Goal: Use online tool/utility: Utilize a website feature to perform a specific function

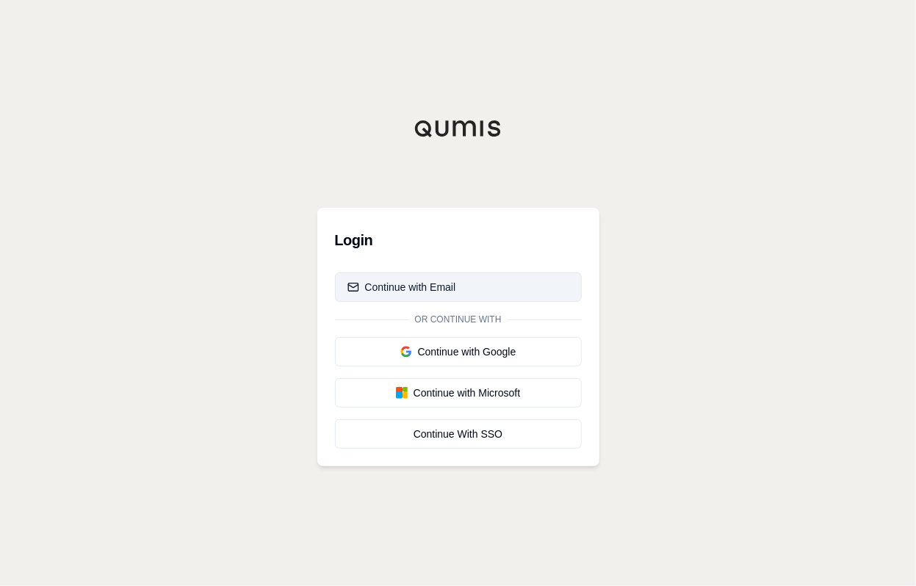
click at [403, 278] on button "Continue with Email" at bounding box center [458, 287] width 247 height 29
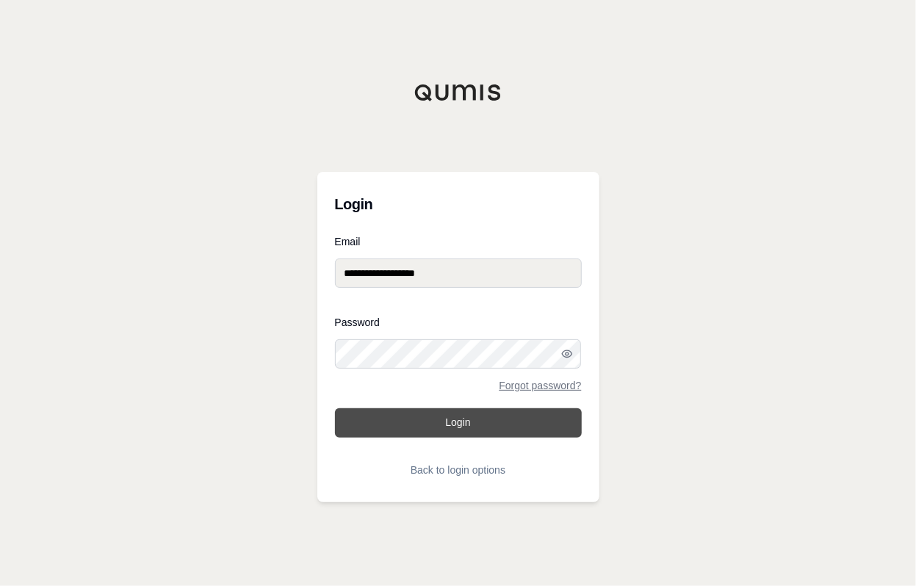
click at [466, 422] on button "Login" at bounding box center [458, 422] width 247 height 29
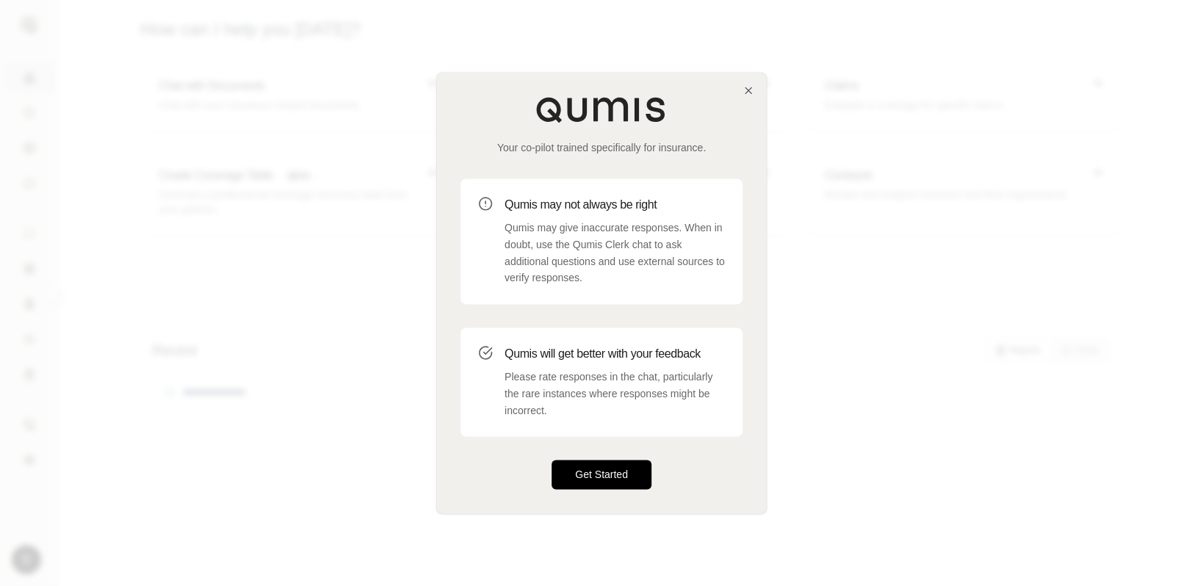
click at [580, 473] on button "Get Started" at bounding box center [602, 475] width 100 height 29
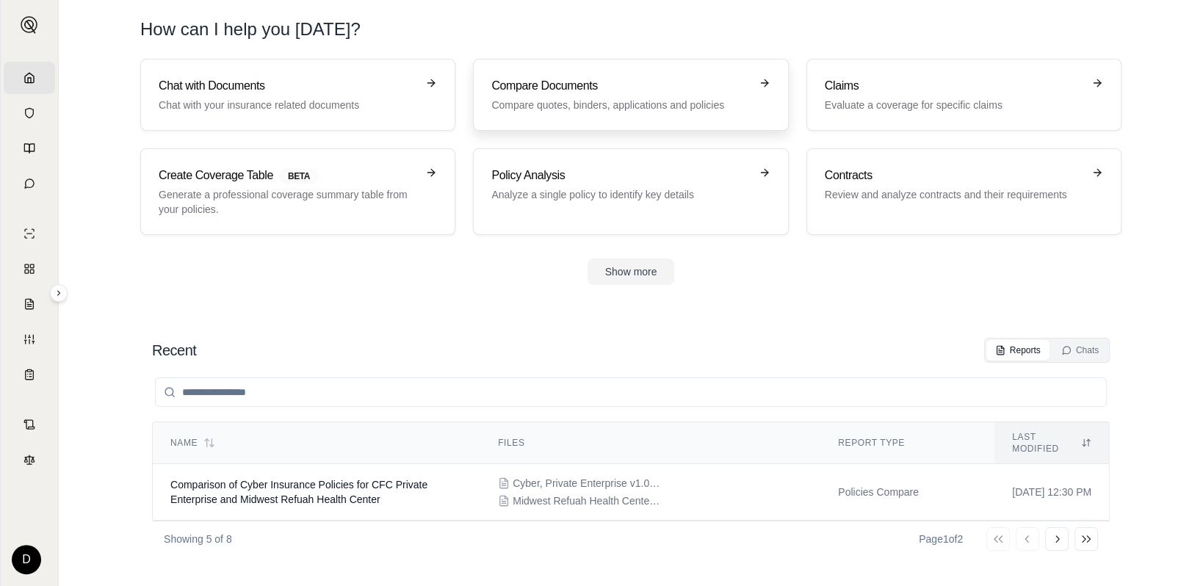
click at [536, 80] on h3 "Compare Documents" at bounding box center [620, 86] width 258 height 18
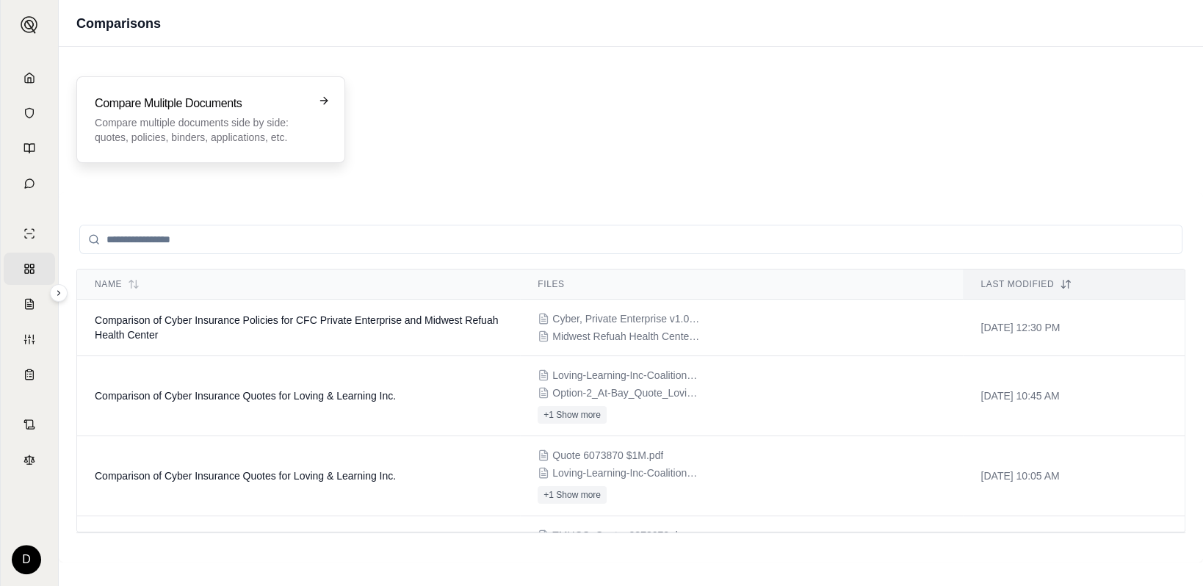
click at [234, 101] on h3 "Compare Mulitple Documents" at bounding box center [201, 104] width 212 height 18
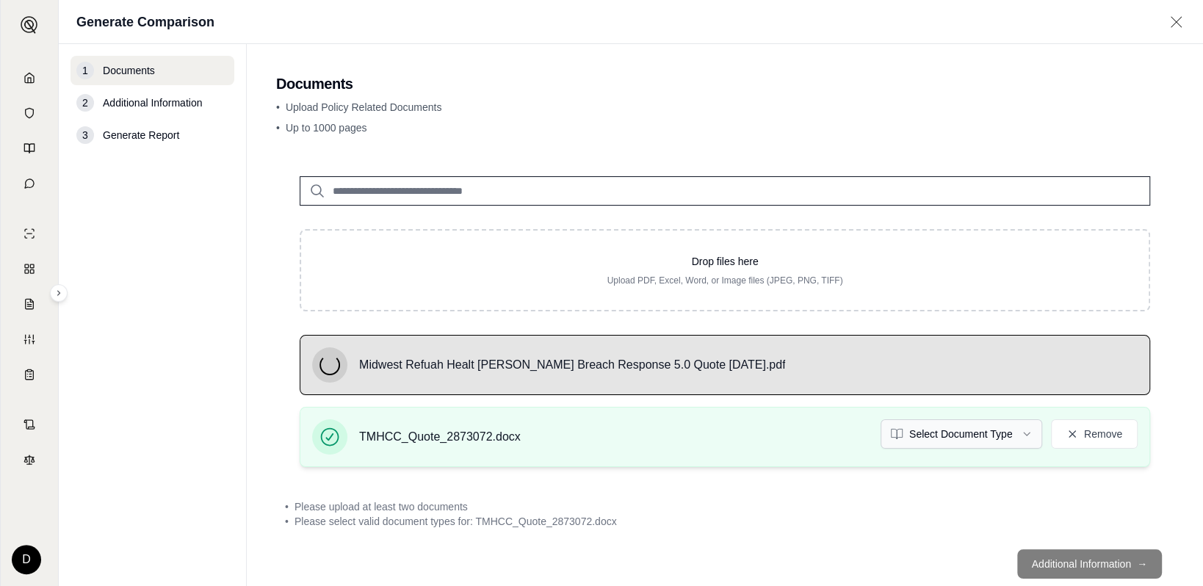
click at [915, 433] on html "Home Vault Prompts Chats Single Policy Comparisons Claims Custom Report Coverag…" at bounding box center [601, 293] width 1203 height 586
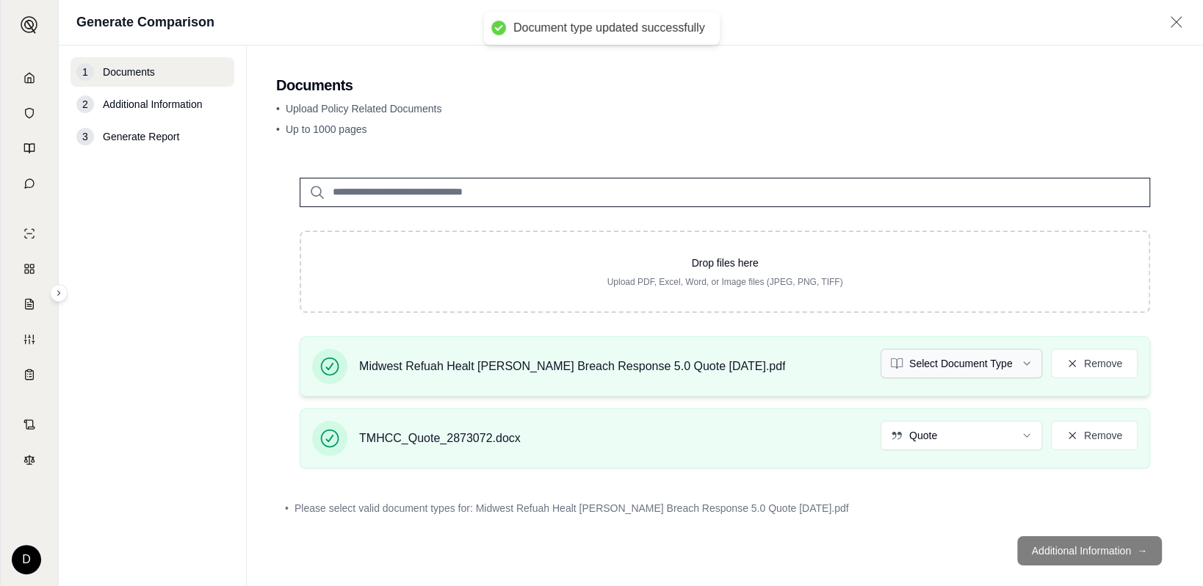
click at [915, 361] on html "Document type updated successfully Home Vault Prompts Chats Single Policy Compa…" at bounding box center [601, 293] width 1203 height 586
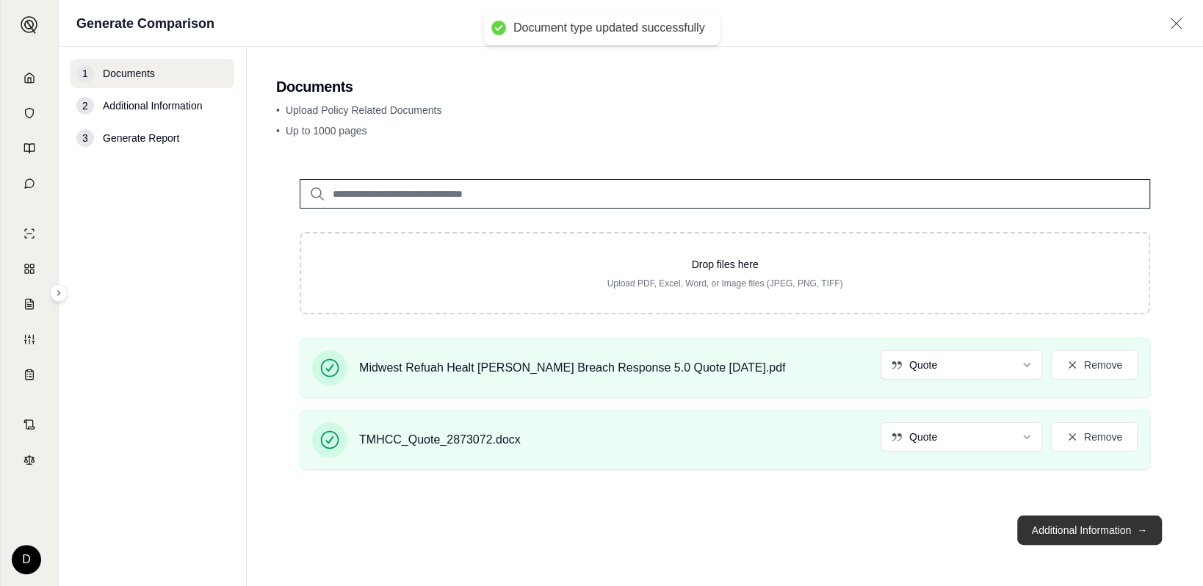
click at [915, 527] on button "Additional Information →" at bounding box center [1089, 530] width 145 height 29
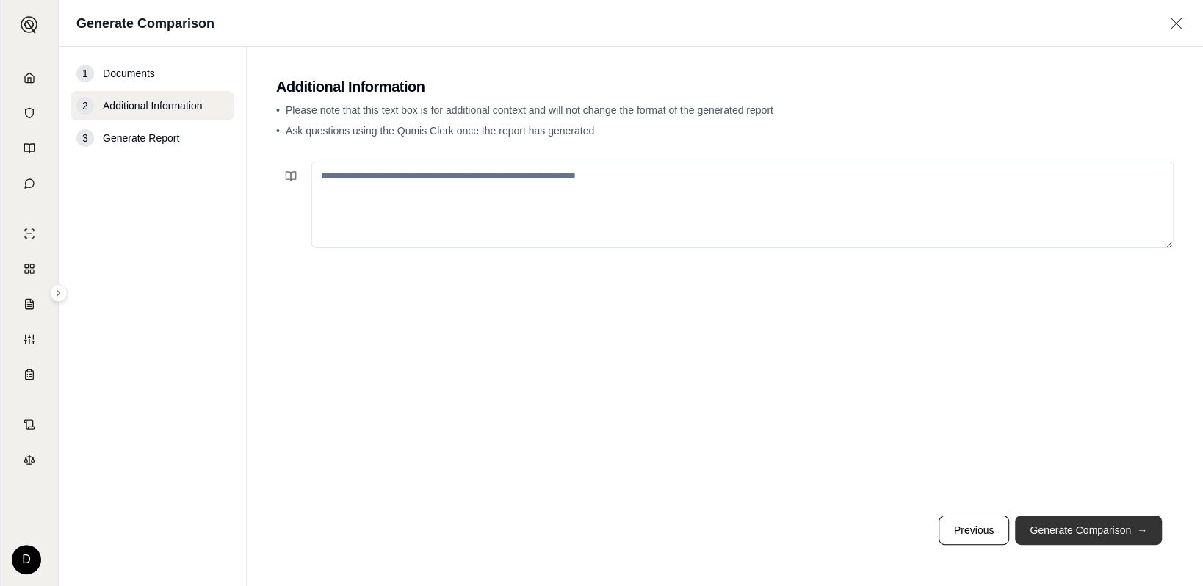
click at [915, 528] on button "Generate Comparison →" at bounding box center [1088, 530] width 147 height 29
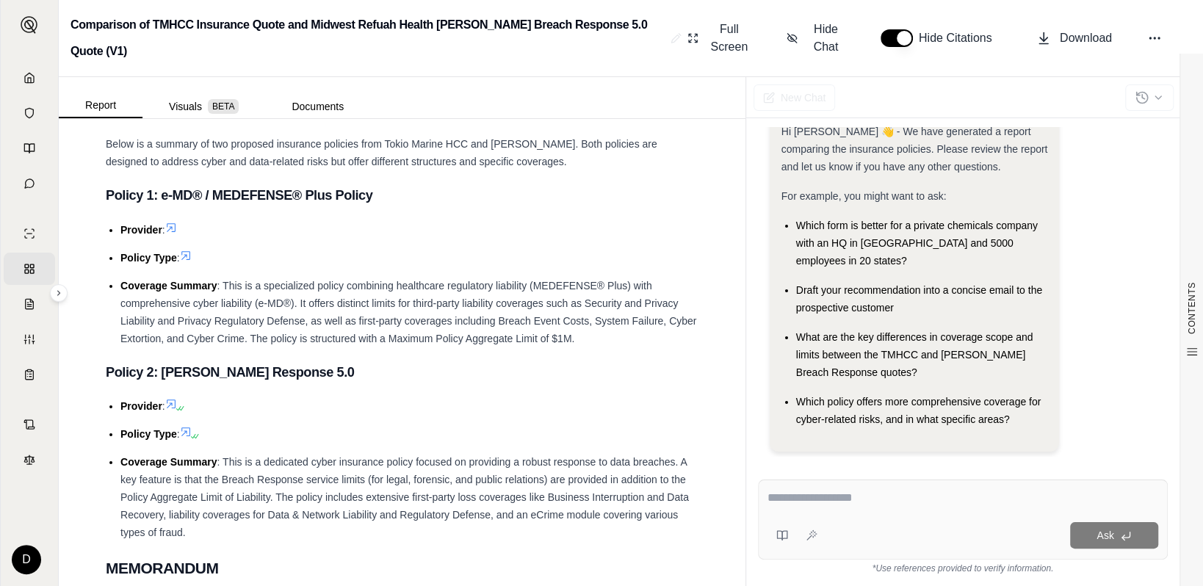
scroll to position [735, 0]
